Goal: Book appointment/travel/reservation

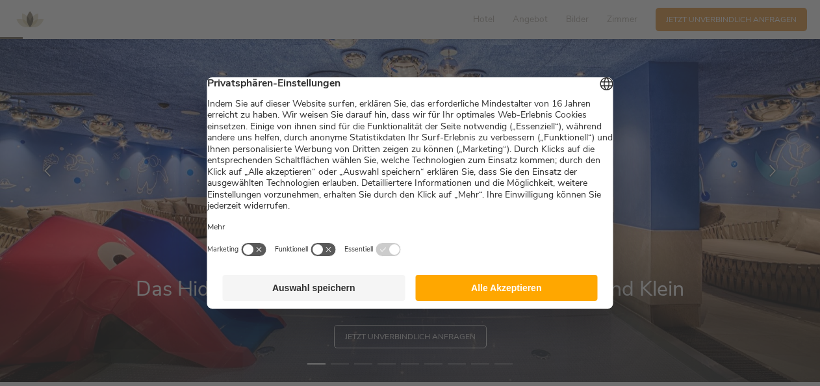
click at [550, 291] on button "Alle Akzeptieren" at bounding box center [506, 288] width 183 height 26
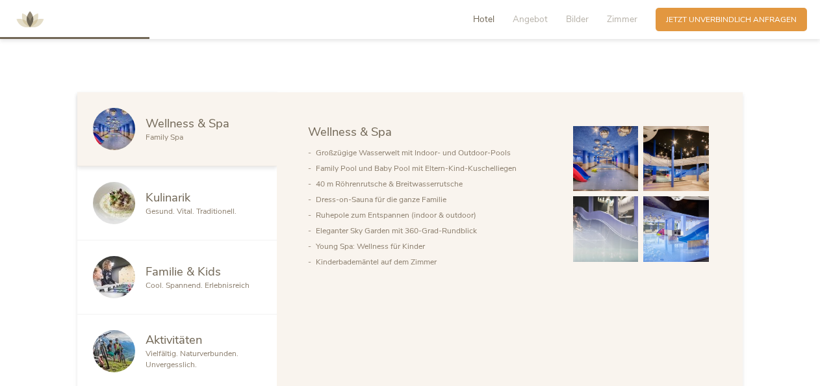
scroll to position [618, 0]
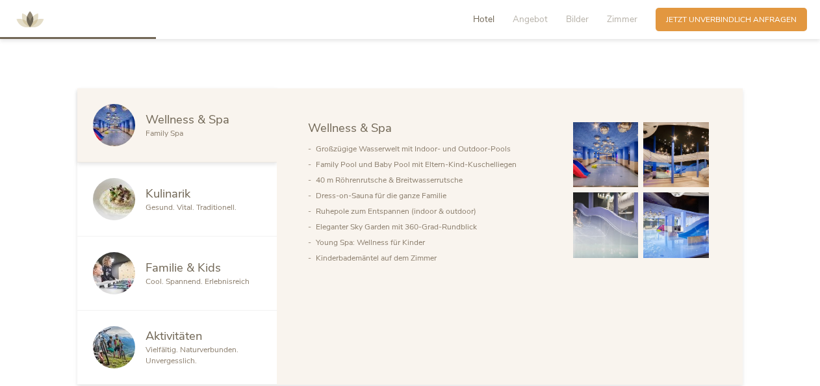
click at [604, 152] on img at bounding box center [606, 155] width 66 height 66
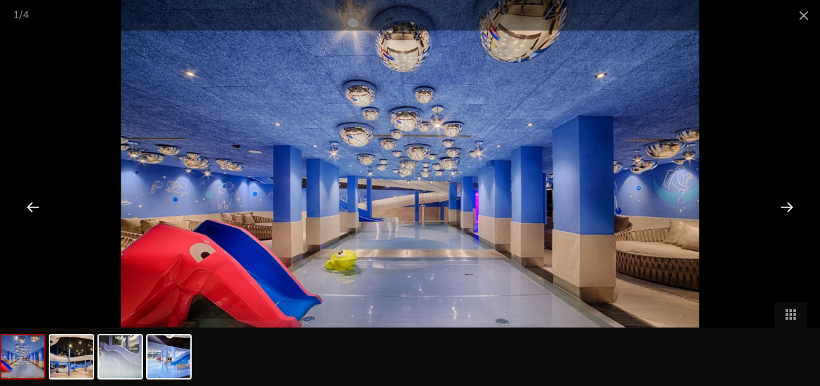
click at [785, 211] on div at bounding box center [787, 207] width 40 height 40
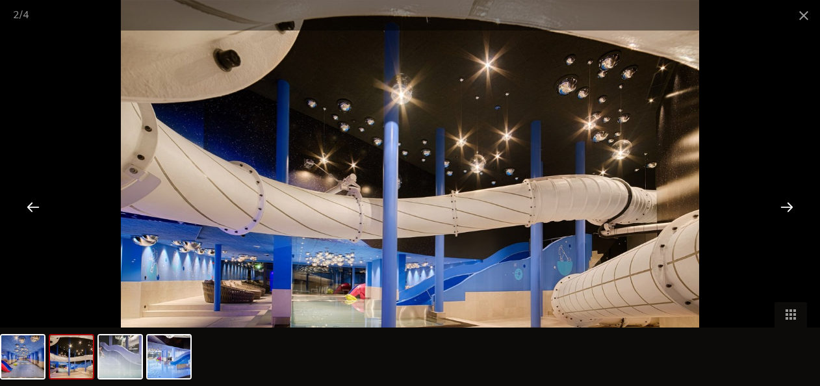
click at [790, 207] on div at bounding box center [787, 207] width 40 height 40
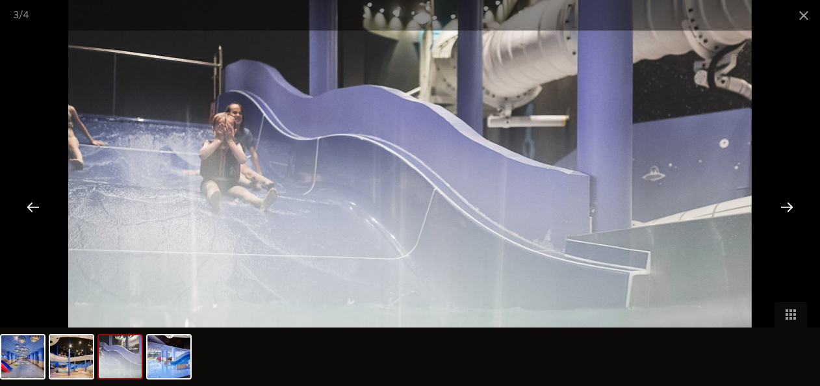
click at [790, 207] on div at bounding box center [787, 207] width 40 height 40
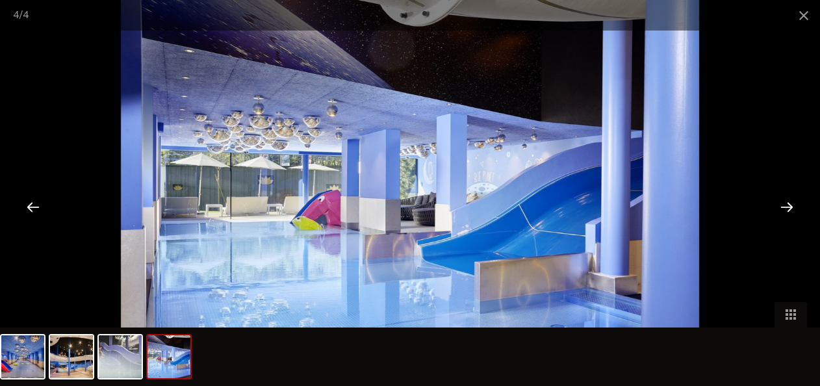
click at [790, 207] on div at bounding box center [787, 207] width 40 height 40
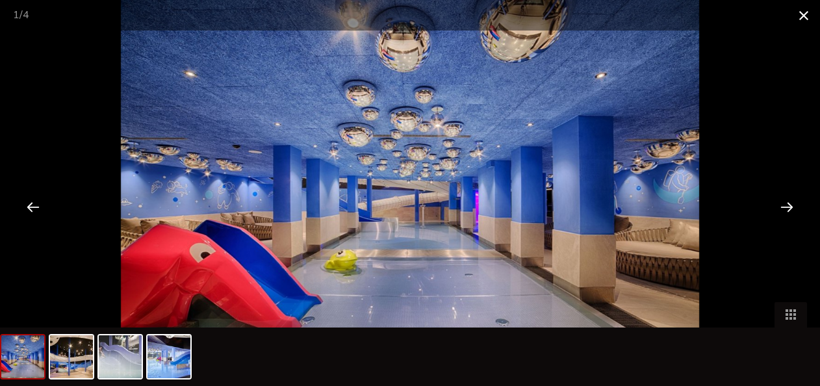
click at [805, 15] on span at bounding box center [804, 15] width 32 height 31
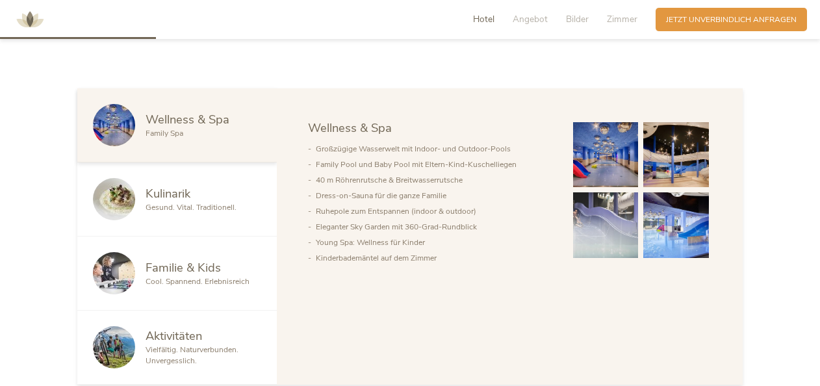
click at [204, 202] on span "Gesund. Vital. Traditionell." at bounding box center [191, 207] width 91 height 10
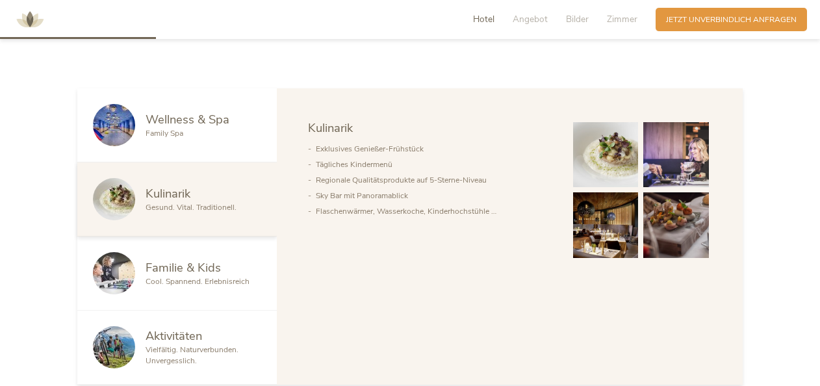
click at [197, 292] on div "Familie & Kids Cool. Spannend. Erlebnisreich" at bounding box center [177, 274] width 200 height 74
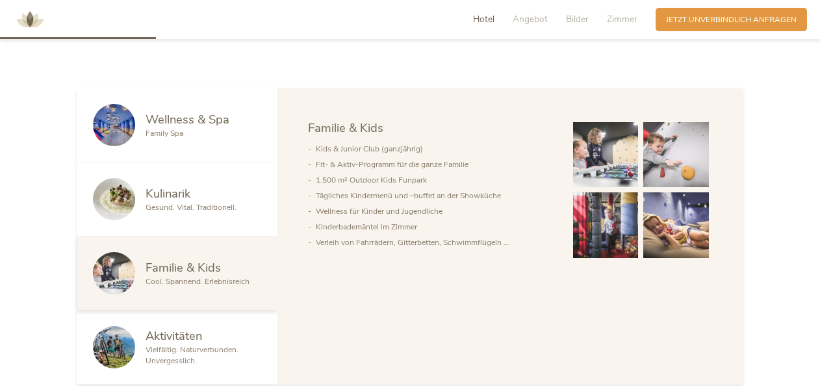
click at [197, 292] on div "Familie & Kids Cool. Spannend. Erlebnisreich" at bounding box center [177, 274] width 200 height 74
click at [194, 339] on span "Aktivitäten" at bounding box center [174, 336] width 57 height 16
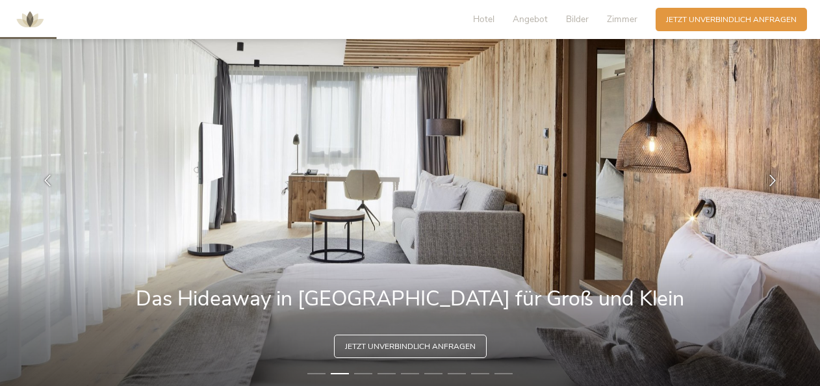
scroll to position [0, 0]
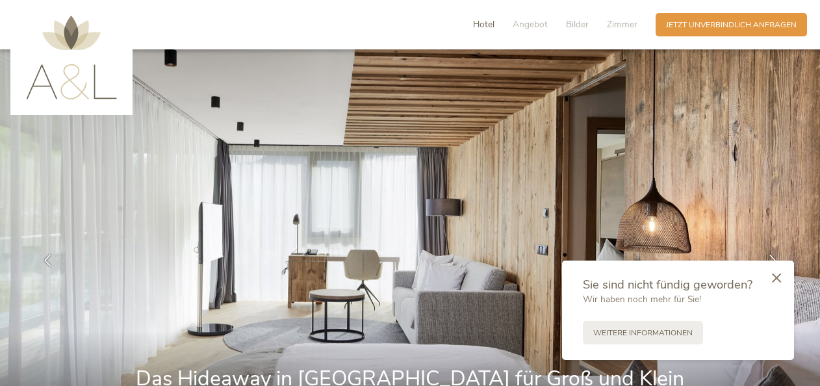
click at [481, 25] on span "Hotel" at bounding box center [483, 24] width 21 height 12
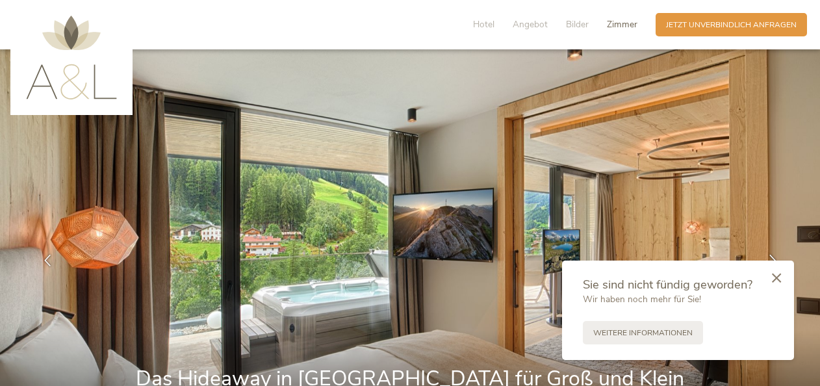
click at [616, 21] on span "Zimmer" at bounding box center [622, 24] width 31 height 12
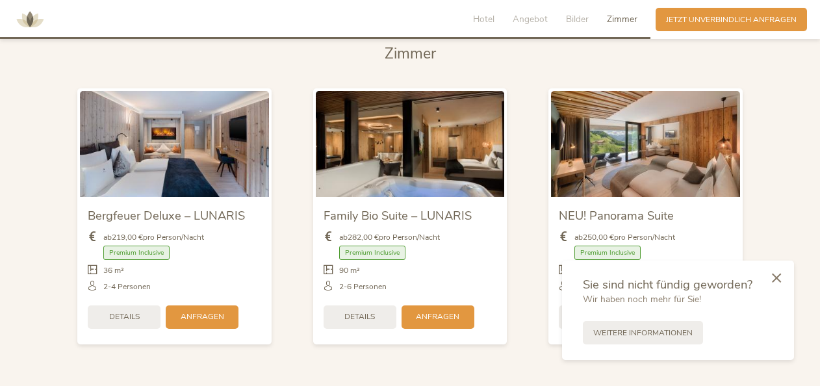
scroll to position [2581, 0]
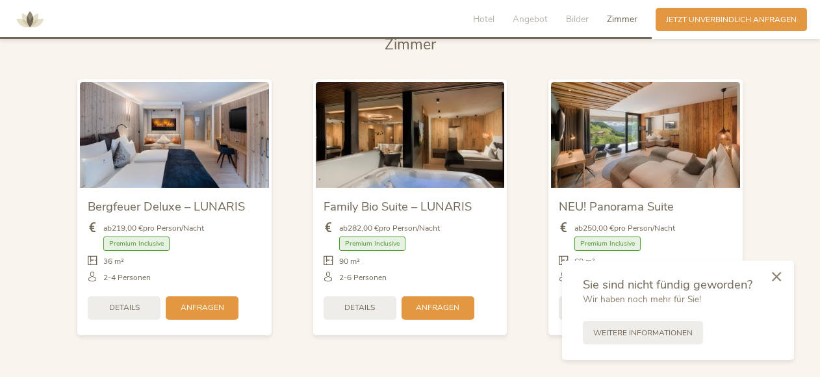
click at [777, 276] on icon at bounding box center [776, 277] width 9 height 10
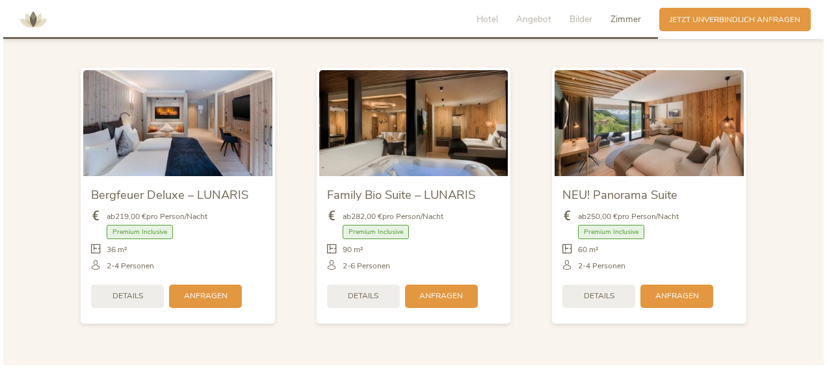
scroll to position [2592, 0]
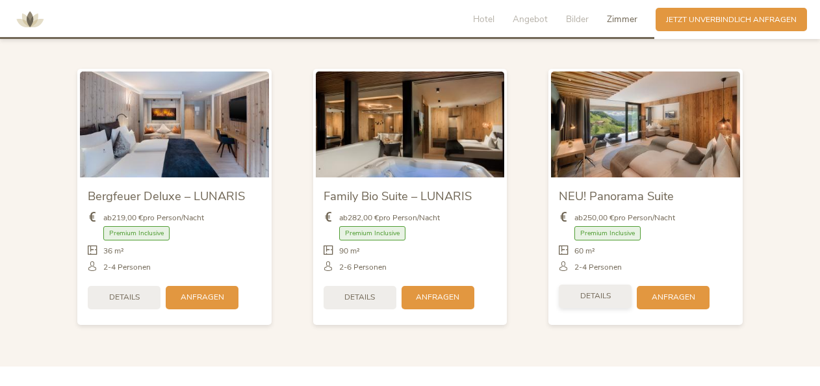
click at [595, 285] on div "Details" at bounding box center [595, 296] width 73 height 23
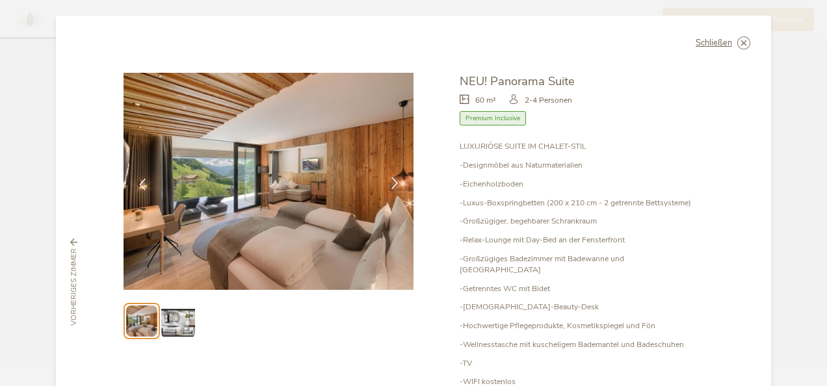
click at [391, 183] on icon at bounding box center [395, 183] width 12 height 12
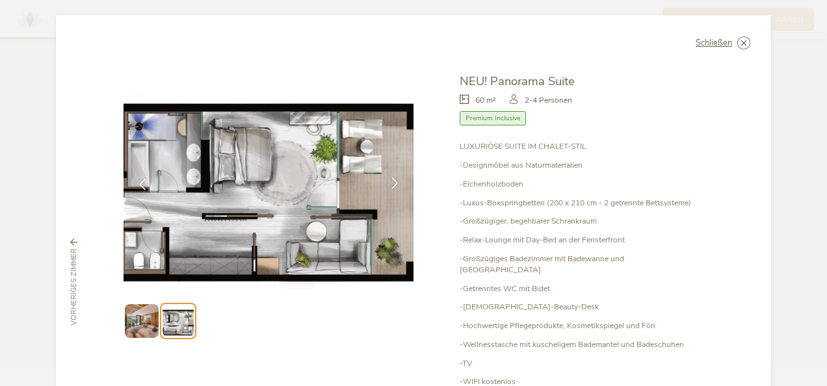
click at [391, 183] on icon at bounding box center [395, 183] width 12 height 12
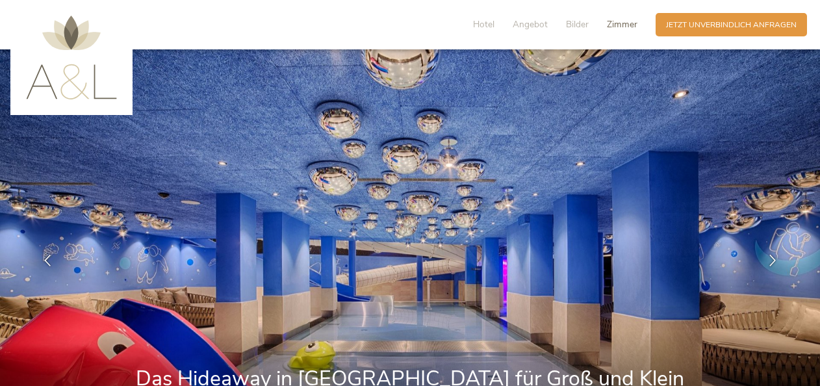
click at [623, 27] on span "Zimmer" at bounding box center [622, 24] width 31 height 12
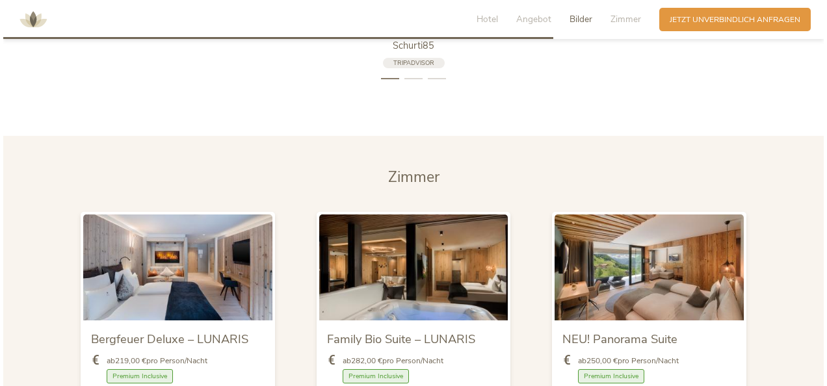
scroll to position [2514, 0]
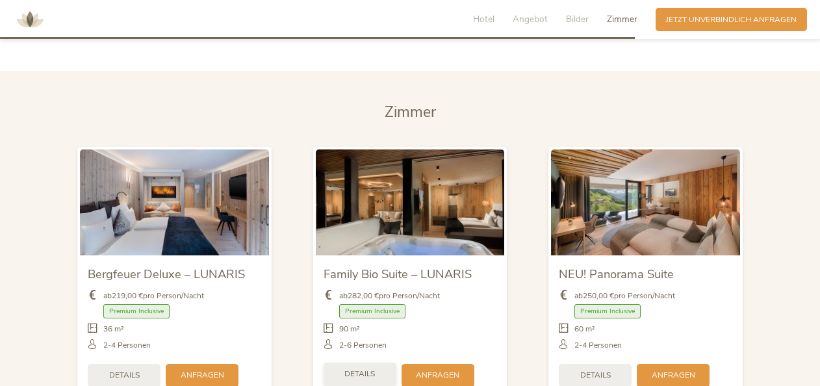
click at [373, 368] on span "Details" at bounding box center [359, 373] width 31 height 11
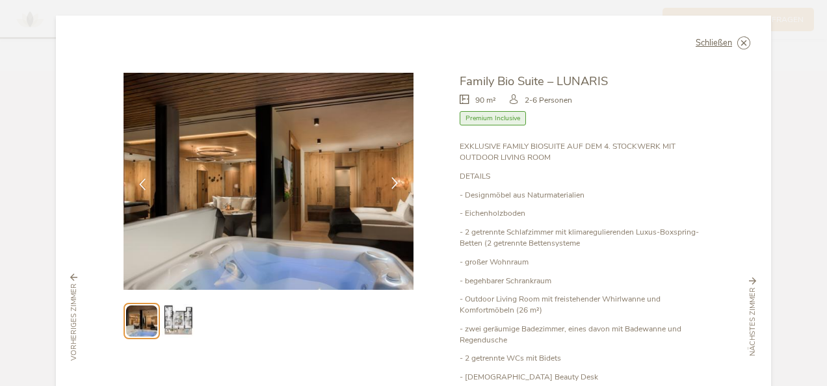
click at [389, 183] on icon at bounding box center [395, 183] width 12 height 12
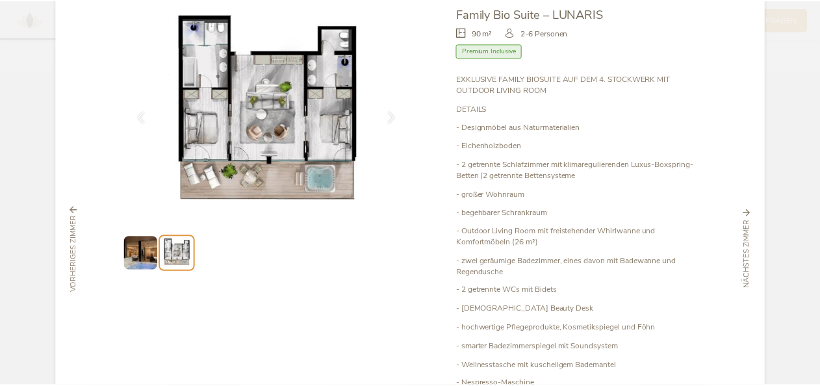
scroll to position [0, 0]
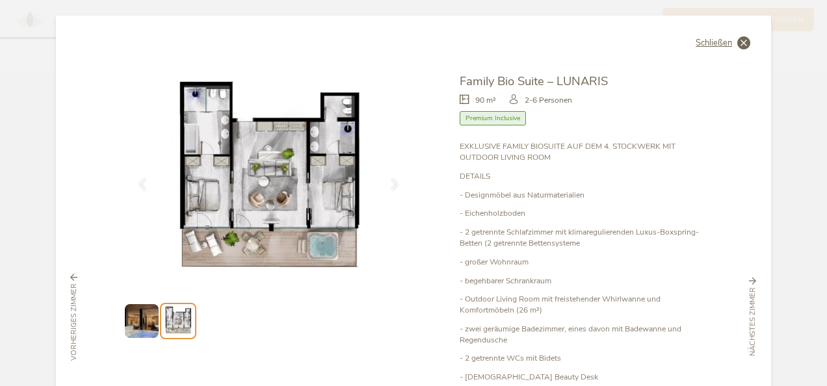
click at [717, 43] on span "Schließen" at bounding box center [713, 43] width 36 height 8
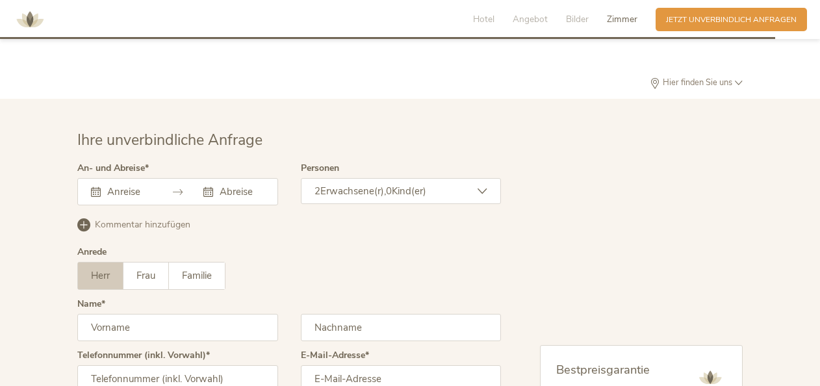
scroll to position [3073, 0]
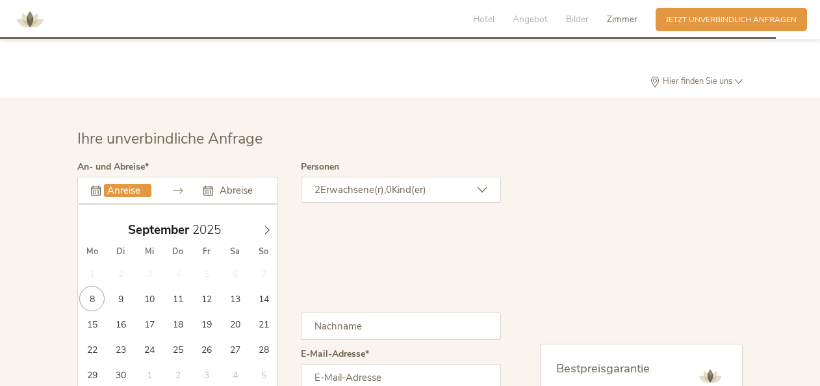
click at [126, 184] on input "text" at bounding box center [127, 190] width 47 height 13
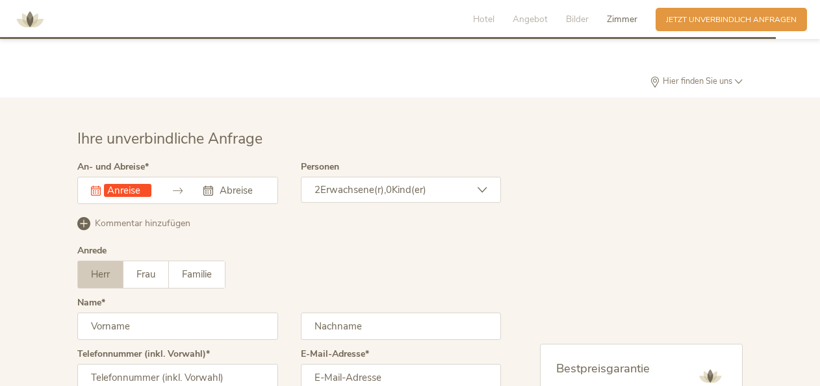
click at [547, 201] on div "Bestpreisgarantie Direktbuchervorteil Persönliche Beratung Günstigste Rate Jetz…" at bounding box center [622, 320] width 242 height 316
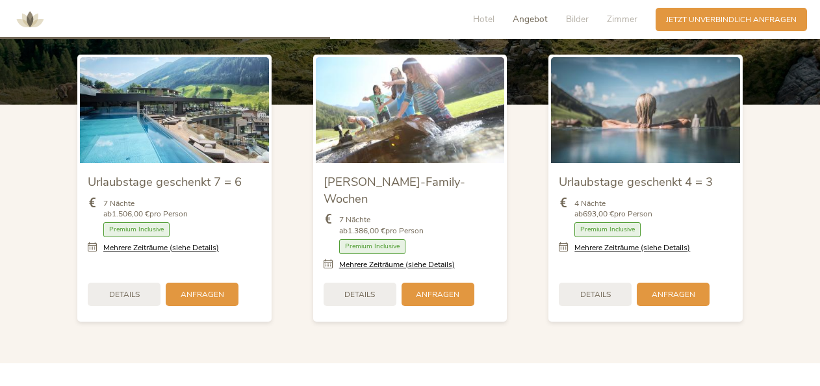
scroll to position [1291, 0]
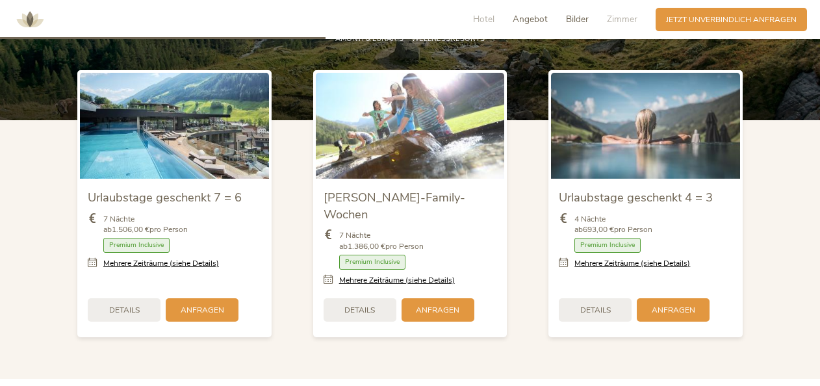
click at [574, 14] on span "Bilder" at bounding box center [577, 19] width 23 height 12
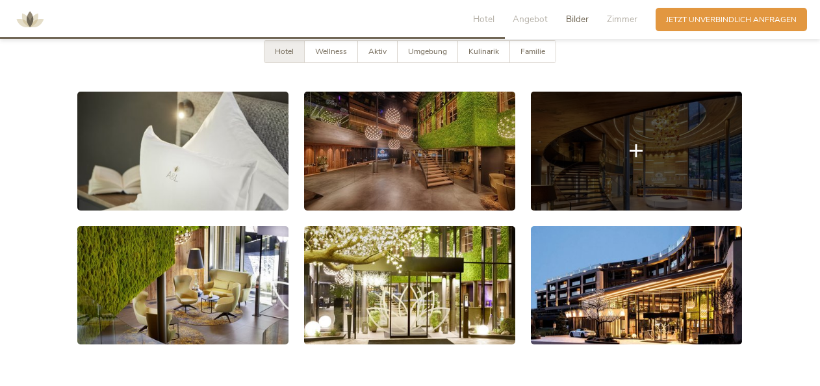
scroll to position [2020, 0]
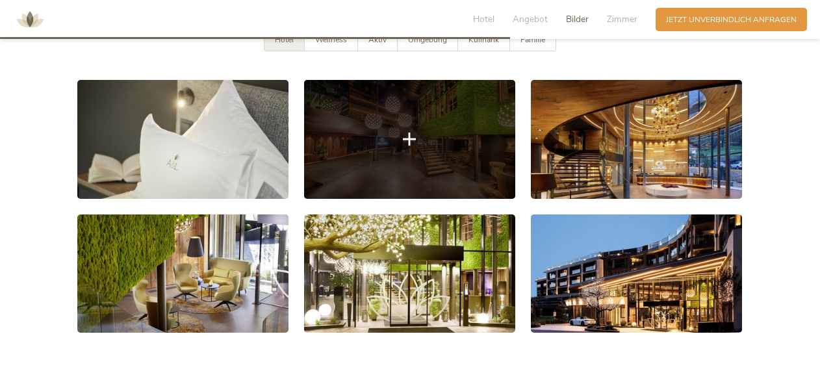
click at [416, 133] on icon at bounding box center [409, 139] width 13 height 13
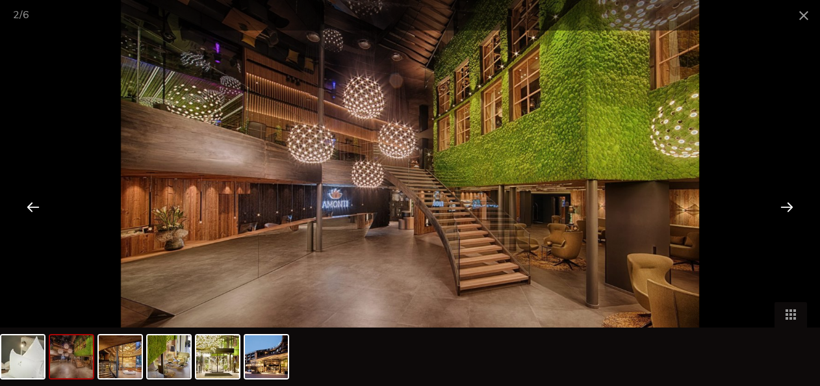
click at [784, 200] on div at bounding box center [787, 207] width 40 height 40
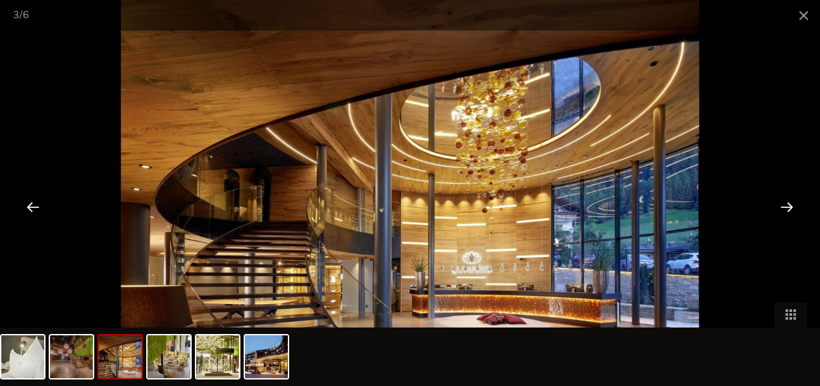
click at [784, 200] on div at bounding box center [787, 207] width 40 height 40
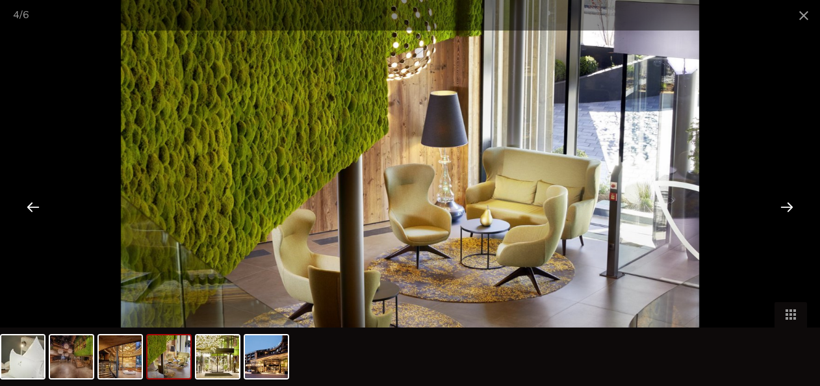
click at [784, 200] on div at bounding box center [787, 207] width 40 height 40
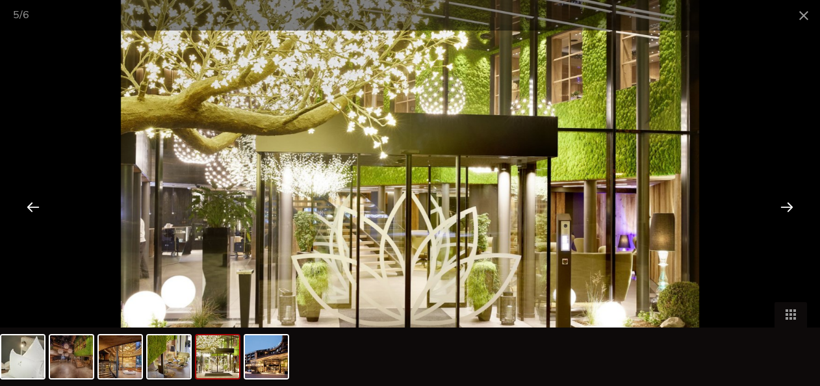
click at [784, 200] on div at bounding box center [787, 207] width 40 height 40
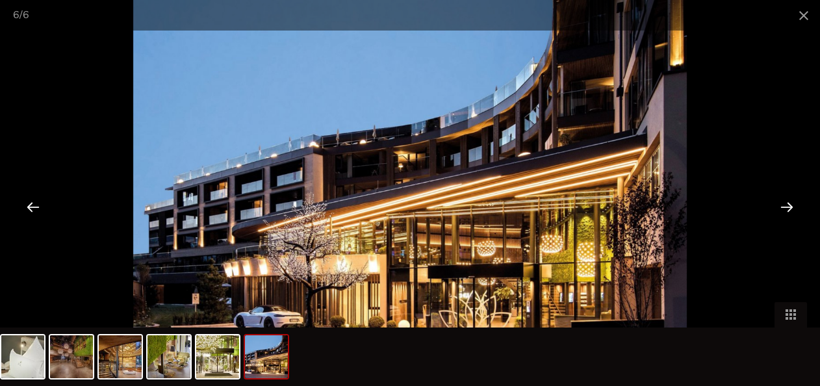
click at [784, 200] on div at bounding box center [787, 207] width 40 height 40
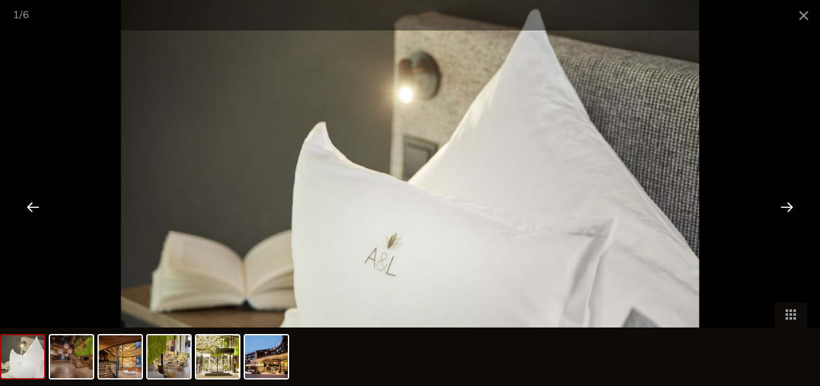
click at [784, 200] on div at bounding box center [787, 207] width 40 height 40
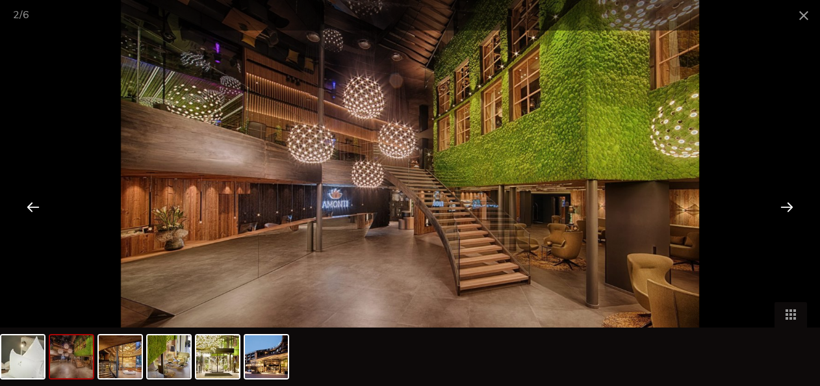
click at [784, 200] on div at bounding box center [787, 207] width 40 height 40
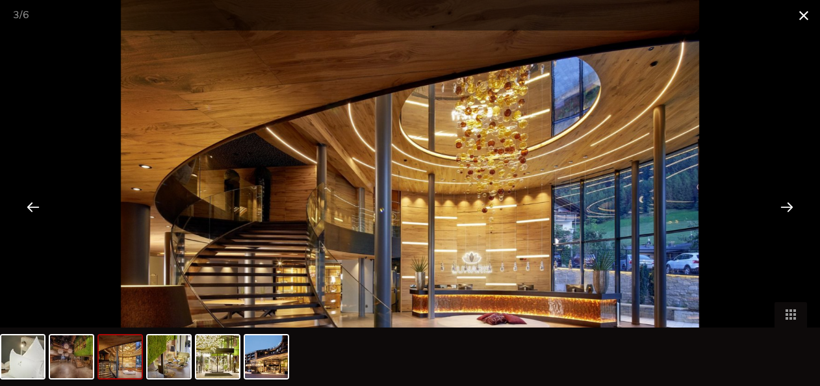
click at [801, 18] on span at bounding box center [804, 15] width 32 height 31
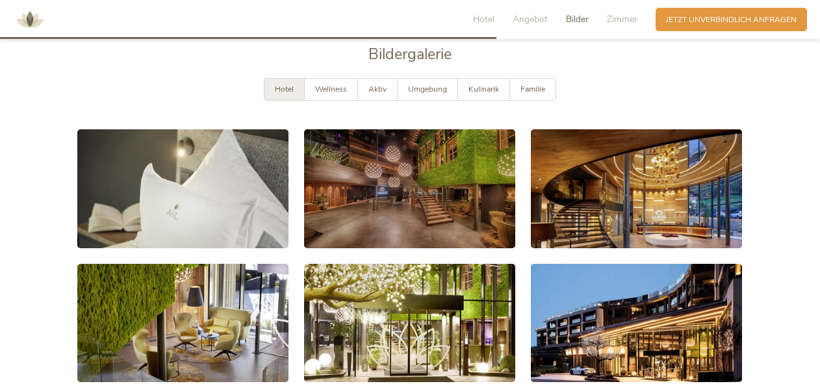
scroll to position [1966, 0]
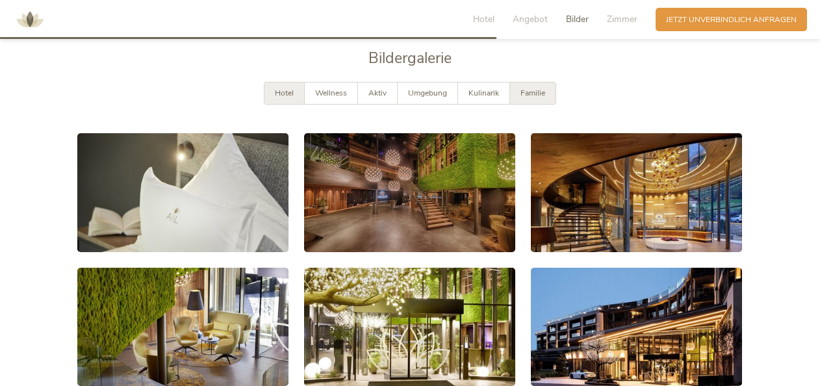
click at [530, 88] on span "Familie" at bounding box center [533, 93] width 25 height 10
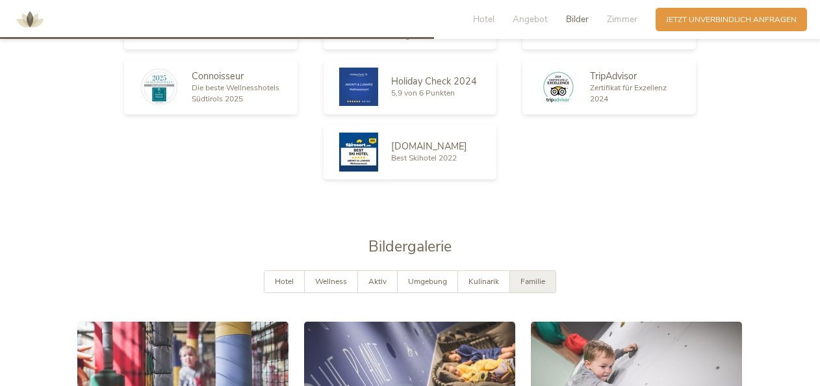
scroll to position [1694, 0]
